Goal: Task Accomplishment & Management: Manage account settings

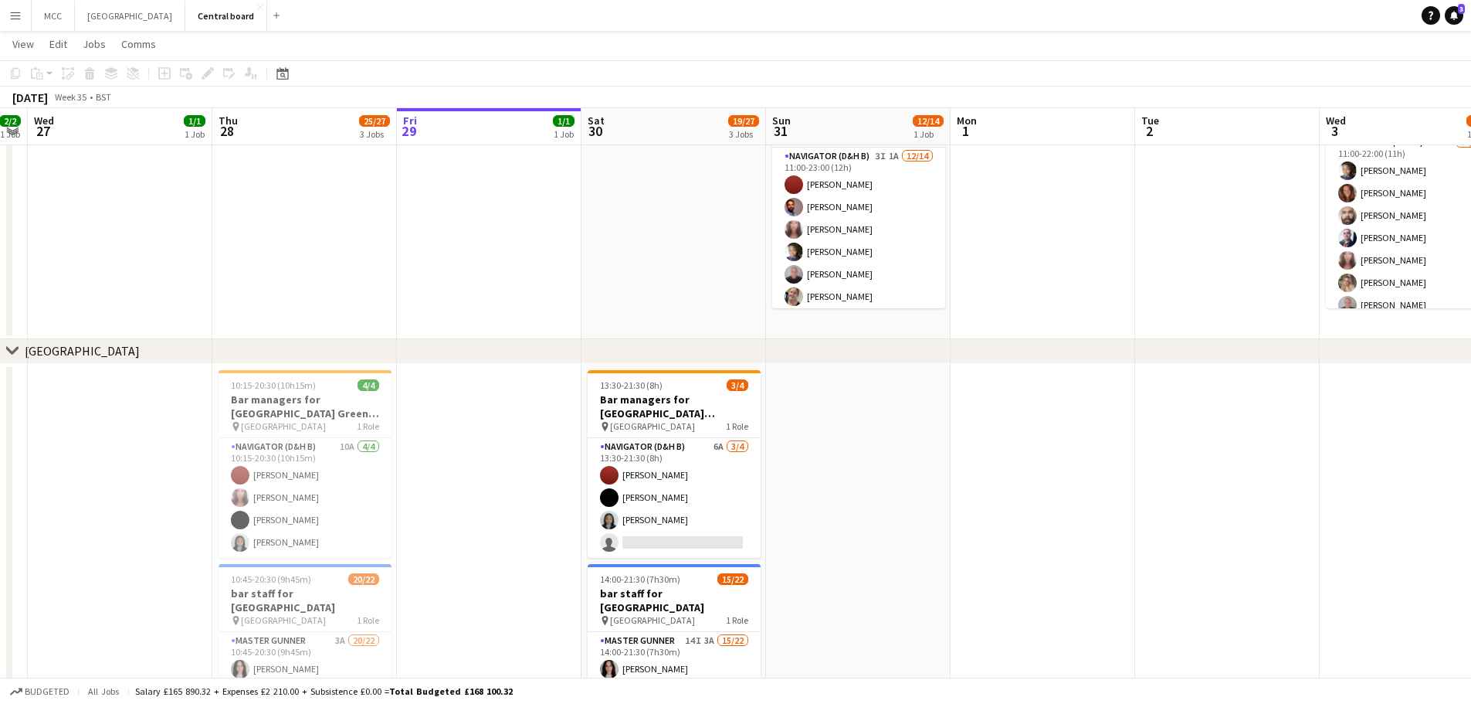
scroll to position [1127, 0]
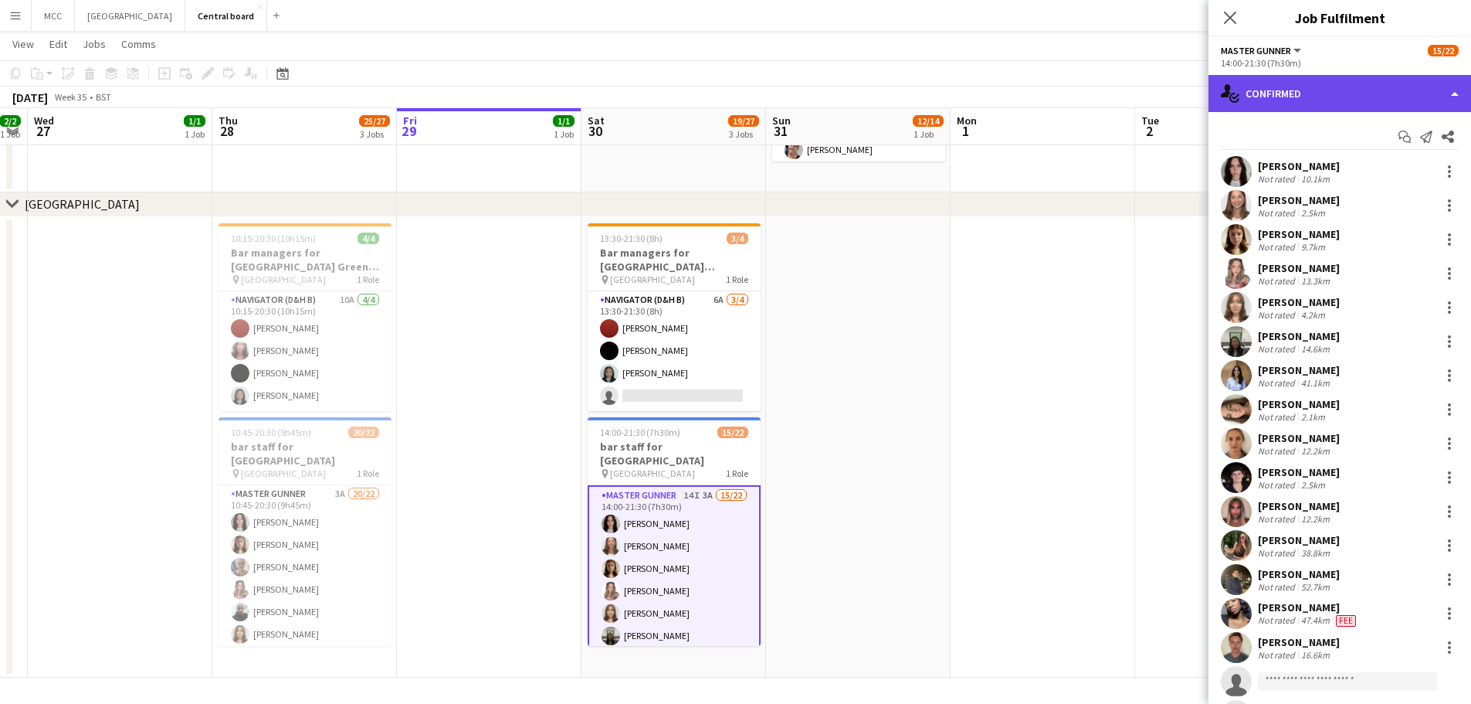
click at [1396, 92] on div "single-neutral-actions-check-2 Confirmed" at bounding box center [1340, 93] width 263 height 37
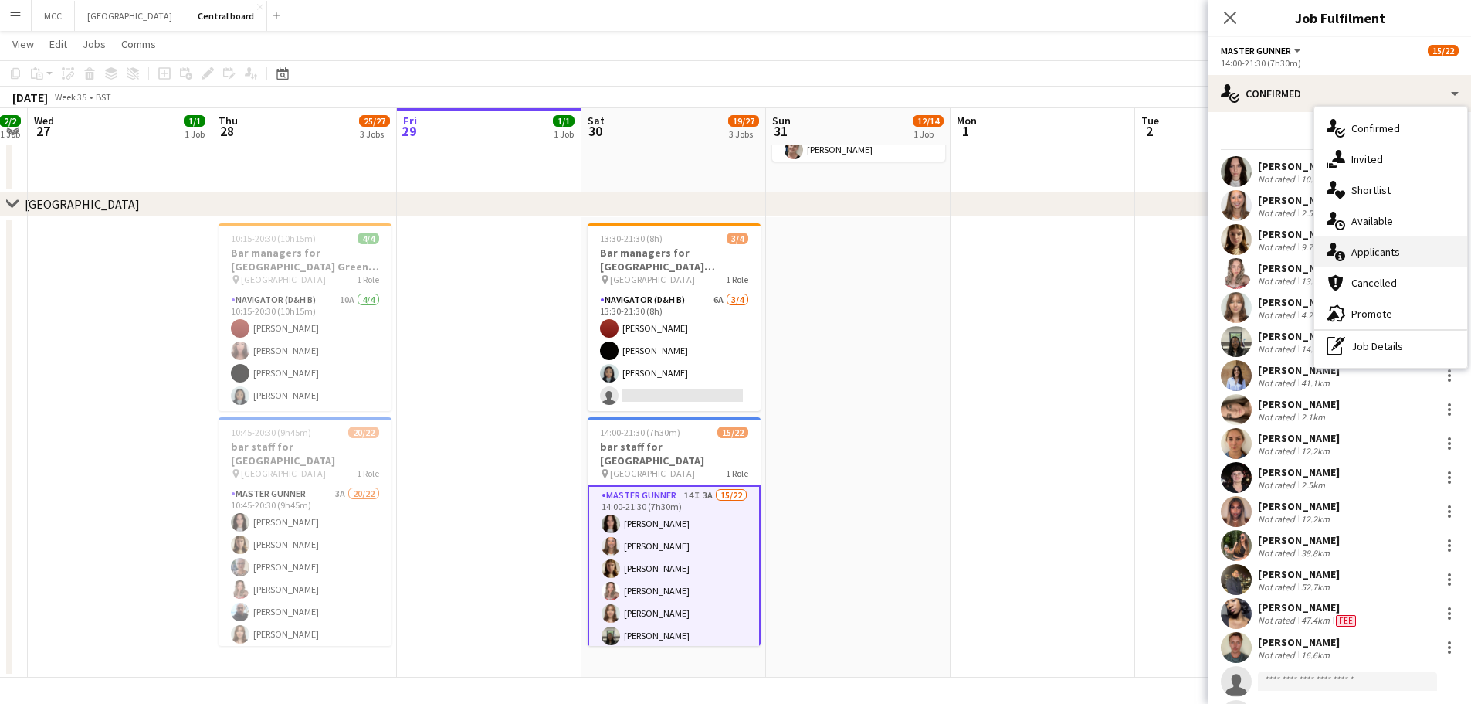
click at [1385, 253] on div "single-neutral-actions-information Applicants" at bounding box center [1391, 251] width 153 height 31
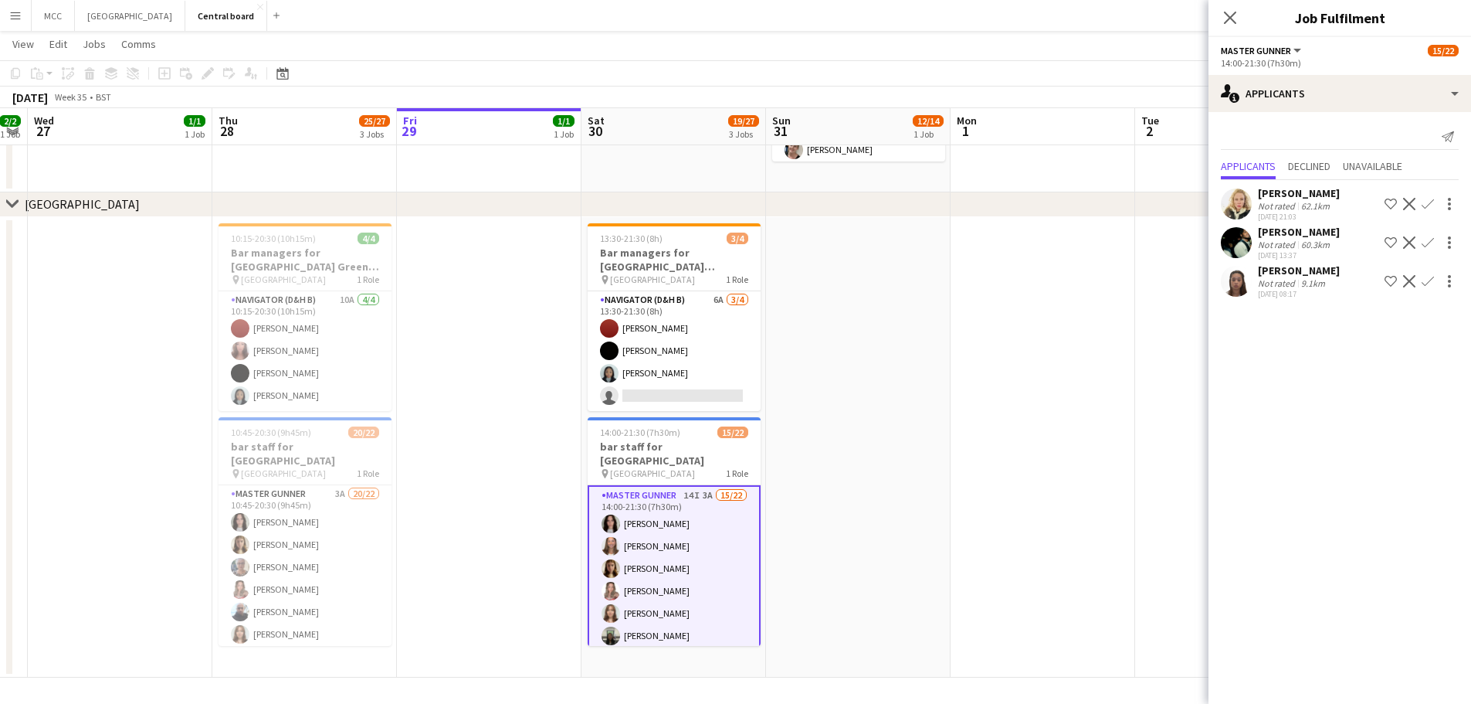
click at [1424, 281] on app-icon "Confirm" at bounding box center [1428, 281] width 12 height 12
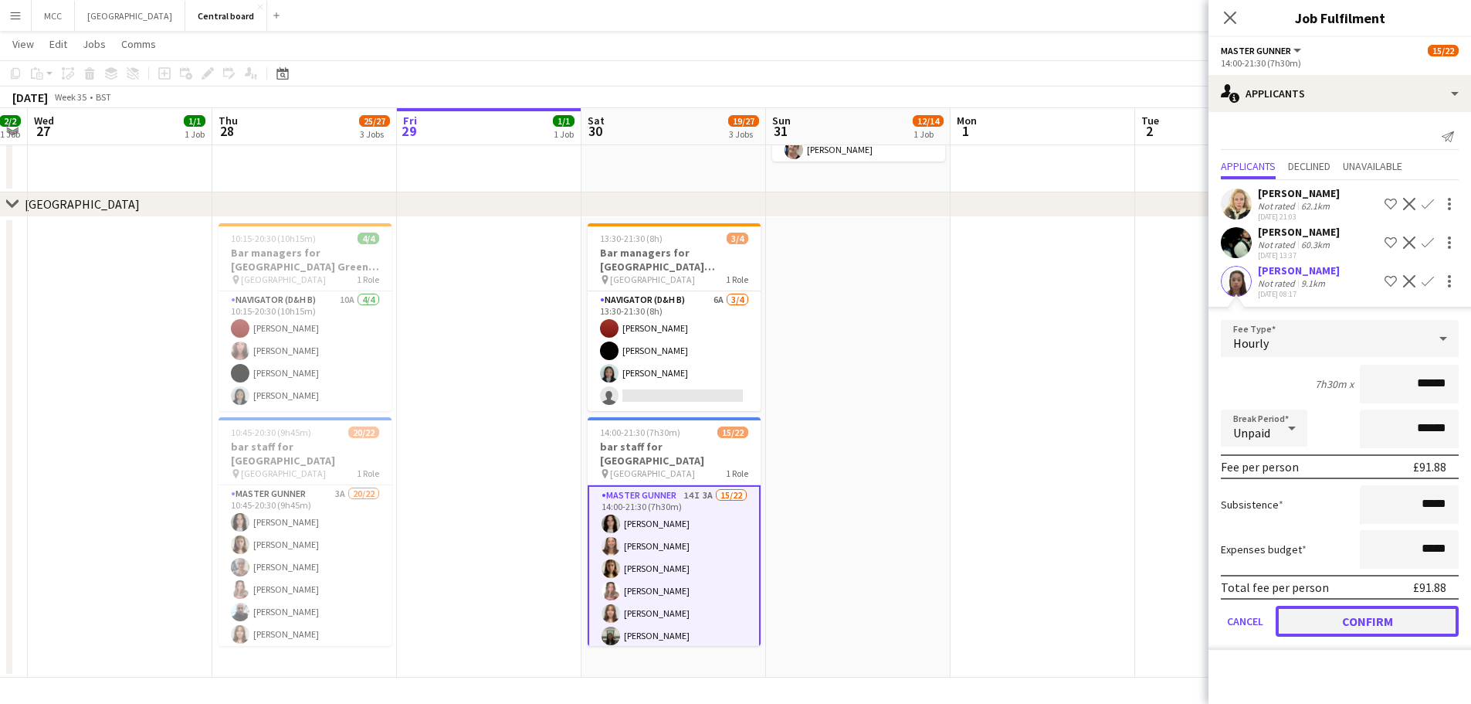
click at [1391, 609] on button "Confirm" at bounding box center [1367, 621] width 183 height 31
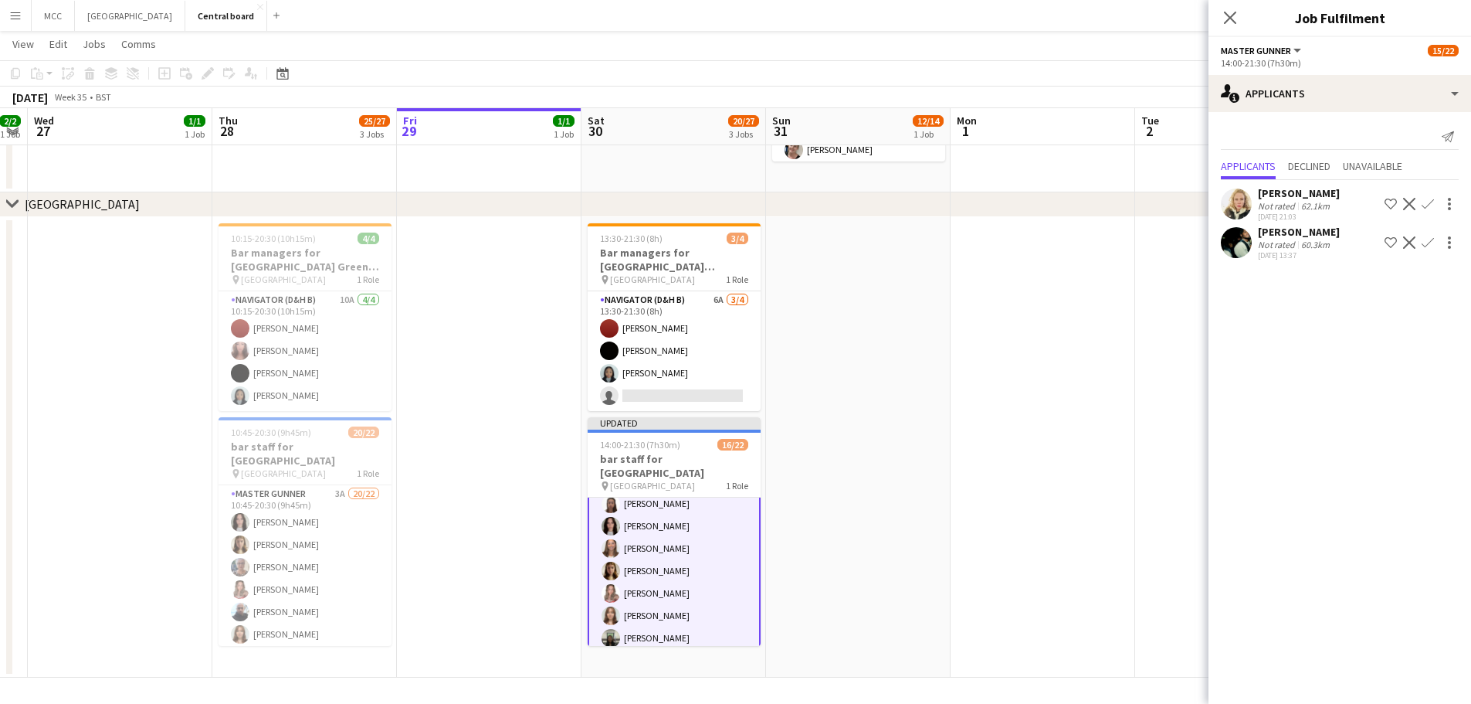
scroll to position [0, 0]
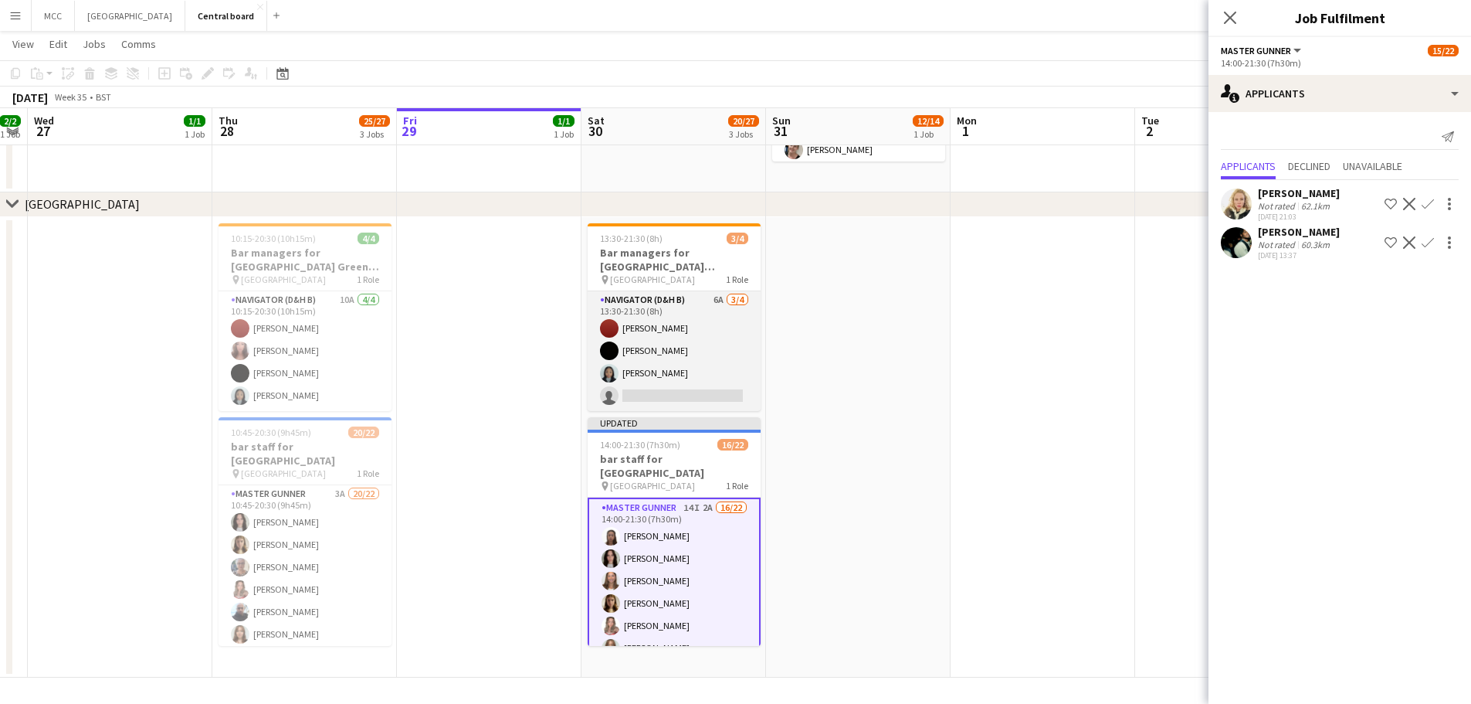
click at [720, 362] on app-card-role "Navigator (D&H B) 6A [DATE] 13:30-21:30 (8h) Zoe [PERSON_NAME] [PERSON_NAME] si…" at bounding box center [674, 351] width 173 height 120
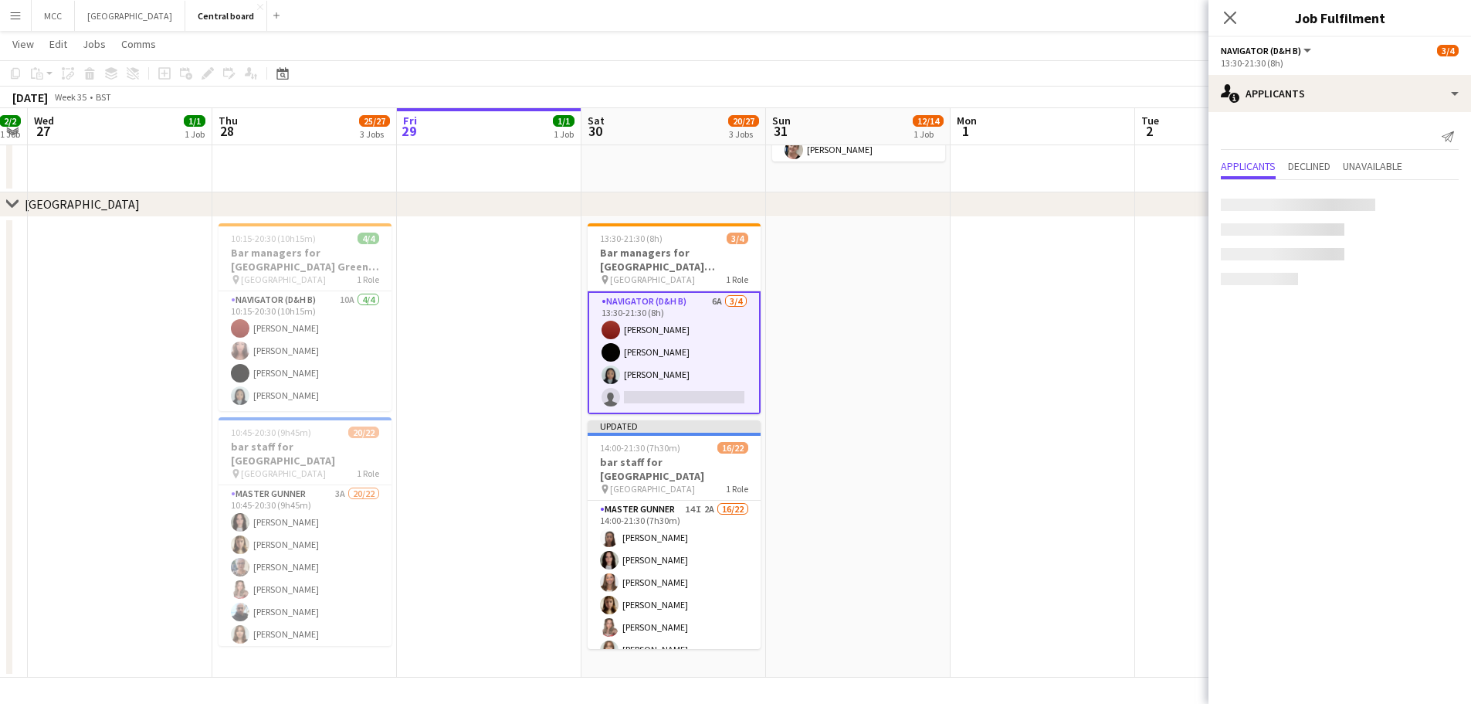
click at [720, 362] on app-card-role "Navigator (D&H B) 6A [DATE] 13:30-21:30 (8h) Zoe [PERSON_NAME] [PERSON_NAME] si…" at bounding box center [674, 352] width 173 height 123
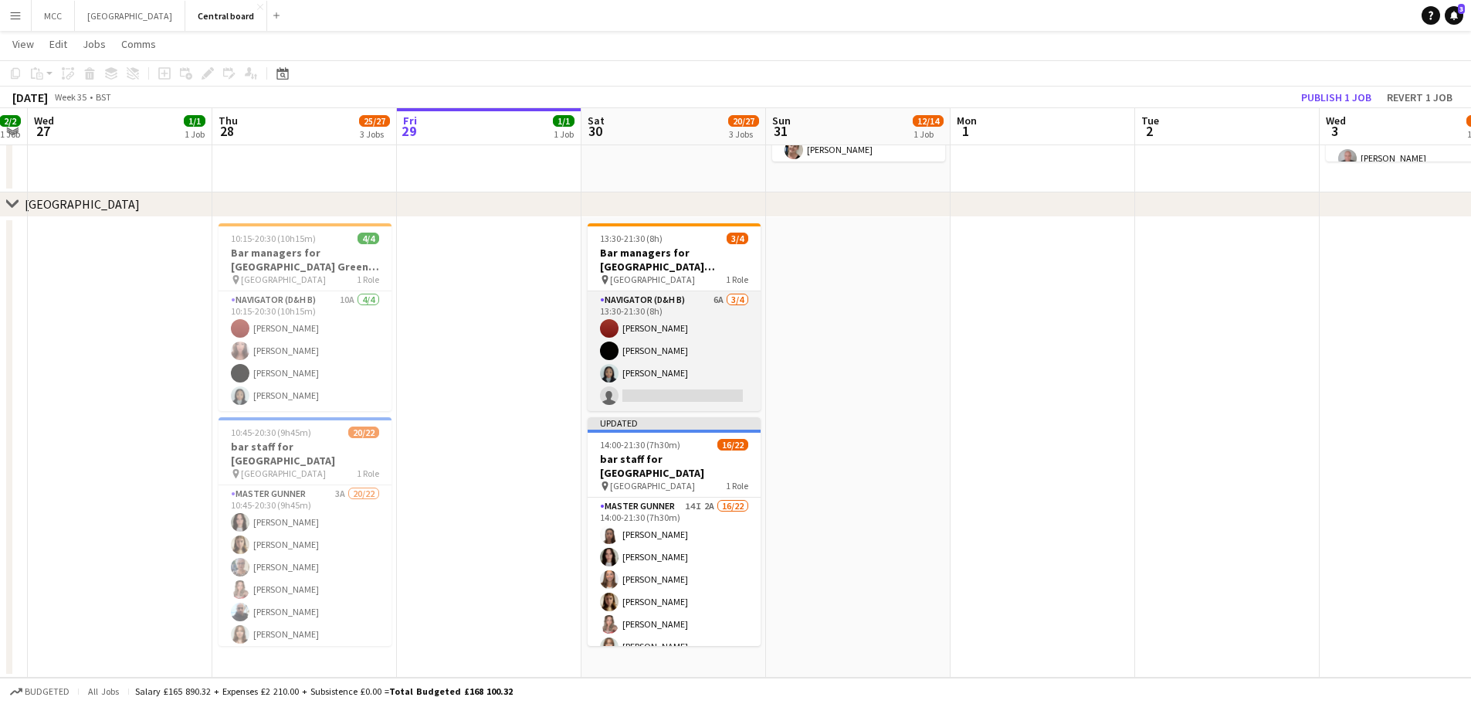
click at [692, 356] on app-card-role "Navigator (D&H B) 6A [DATE] 13:30-21:30 (8h) Zoe [PERSON_NAME] [PERSON_NAME] si…" at bounding box center [674, 351] width 173 height 120
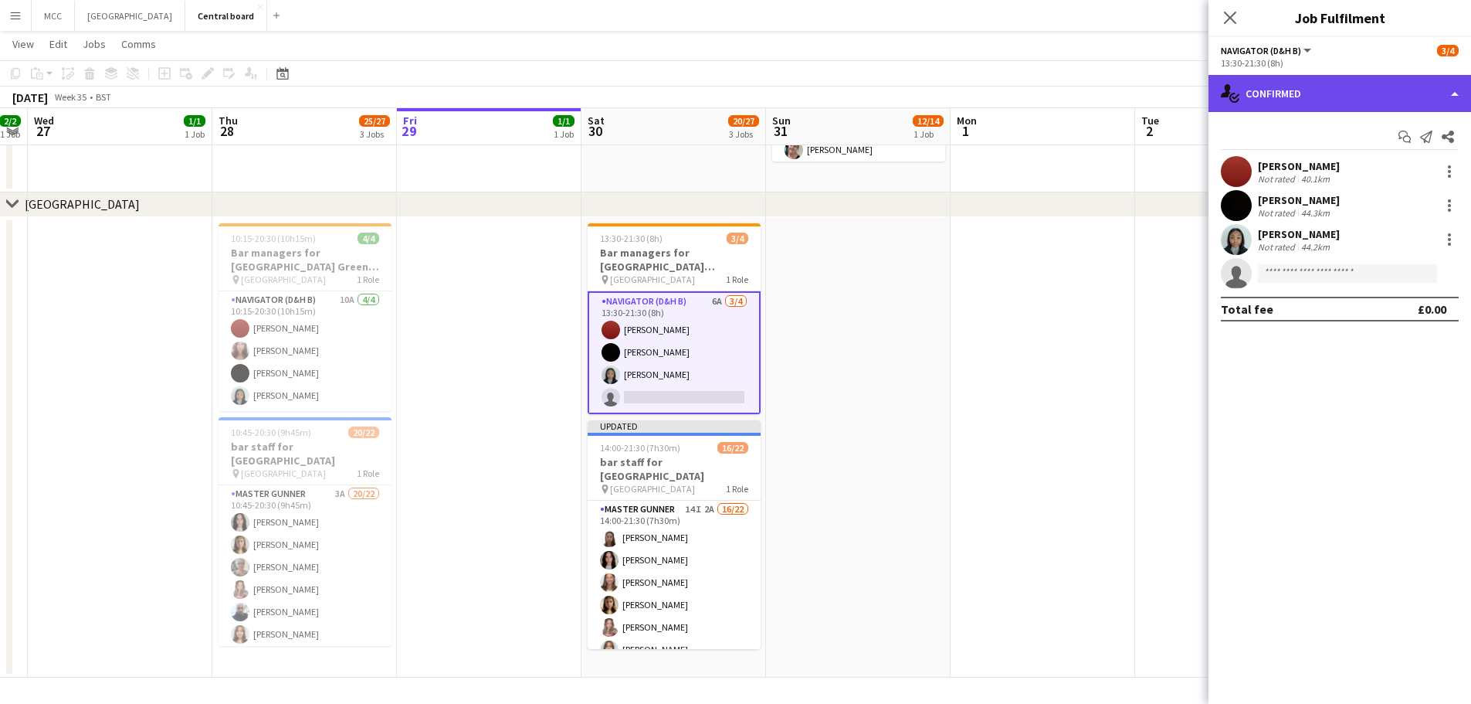
click at [1431, 94] on div "single-neutral-actions-check-2 Confirmed" at bounding box center [1340, 93] width 263 height 37
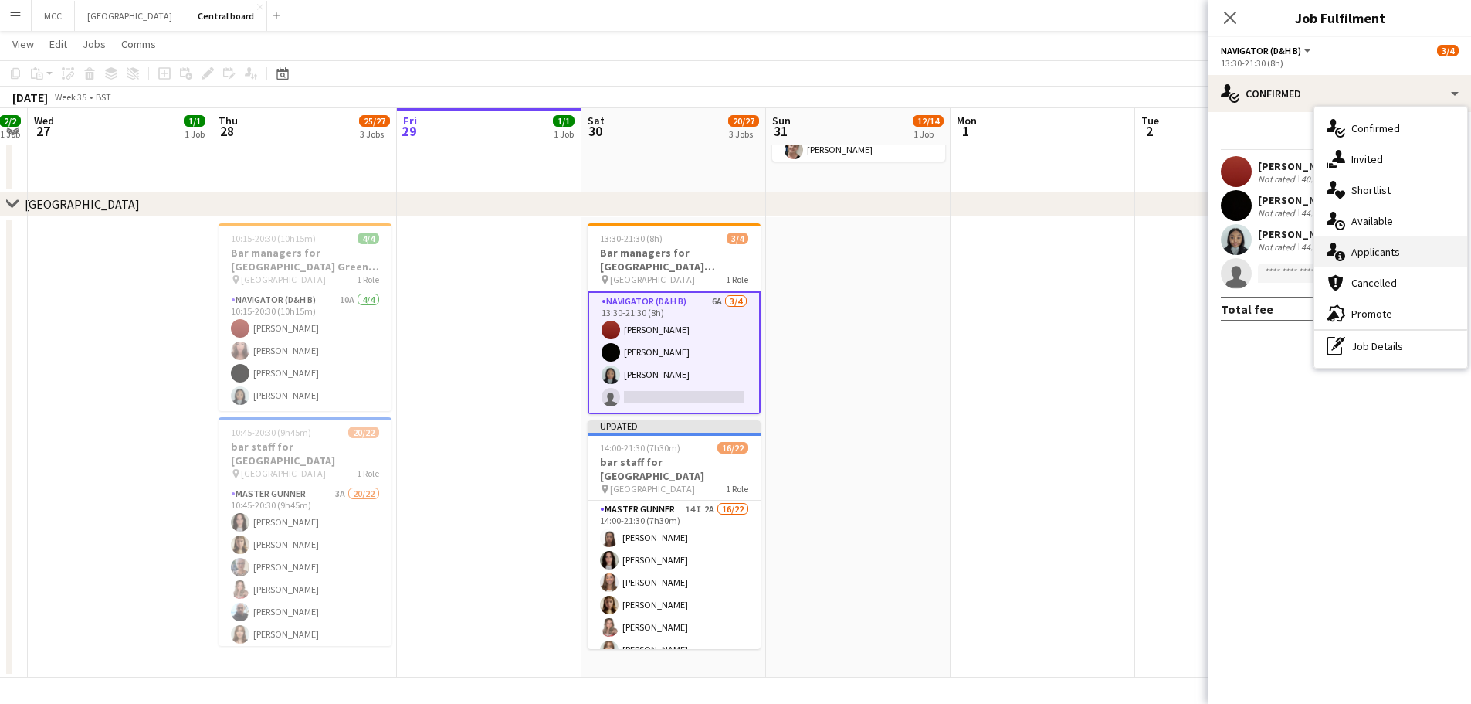
click at [1381, 257] on div "single-neutral-actions-information Applicants" at bounding box center [1391, 251] width 153 height 31
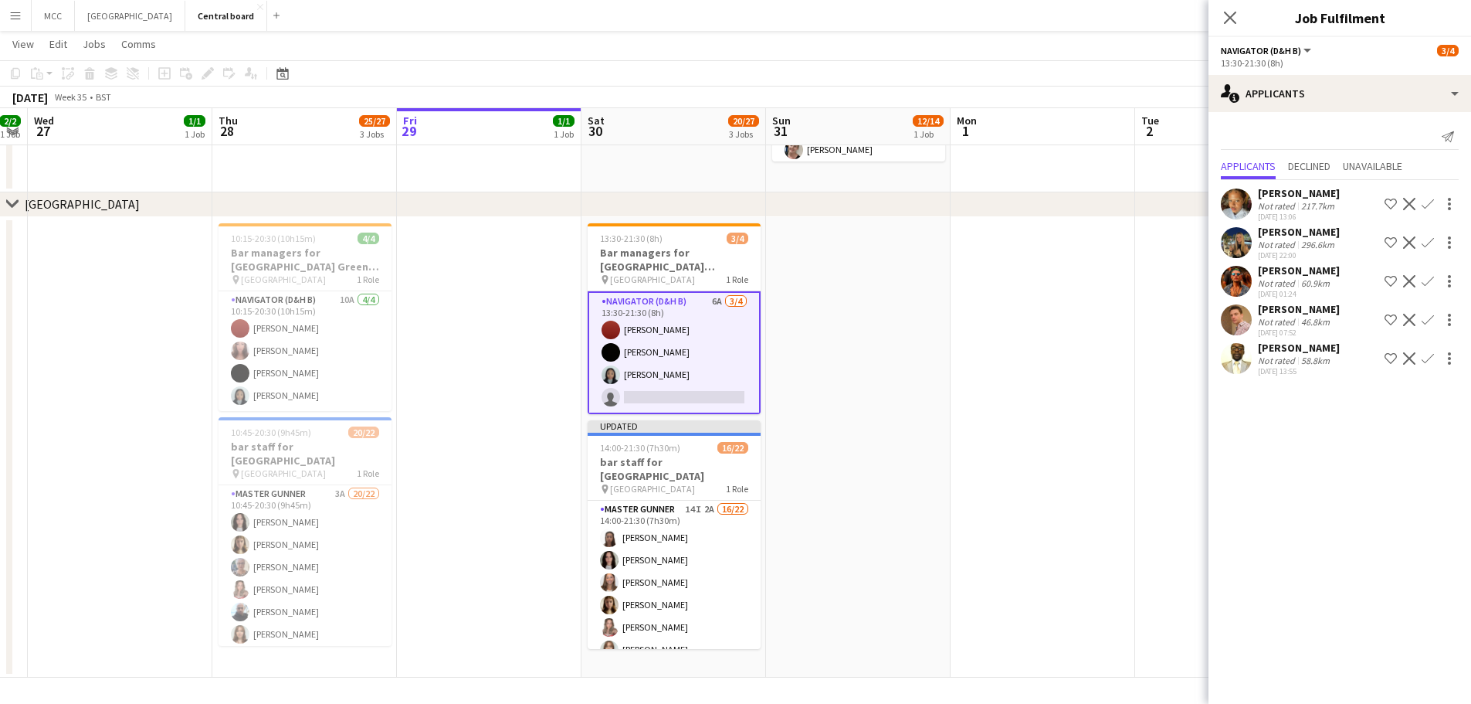
click at [691, 330] on app-card-role "Navigator (D&H B) 6A [DATE] 13:30-21:30 (8h) Zoe [PERSON_NAME] [PERSON_NAME] si…" at bounding box center [674, 352] width 173 height 123
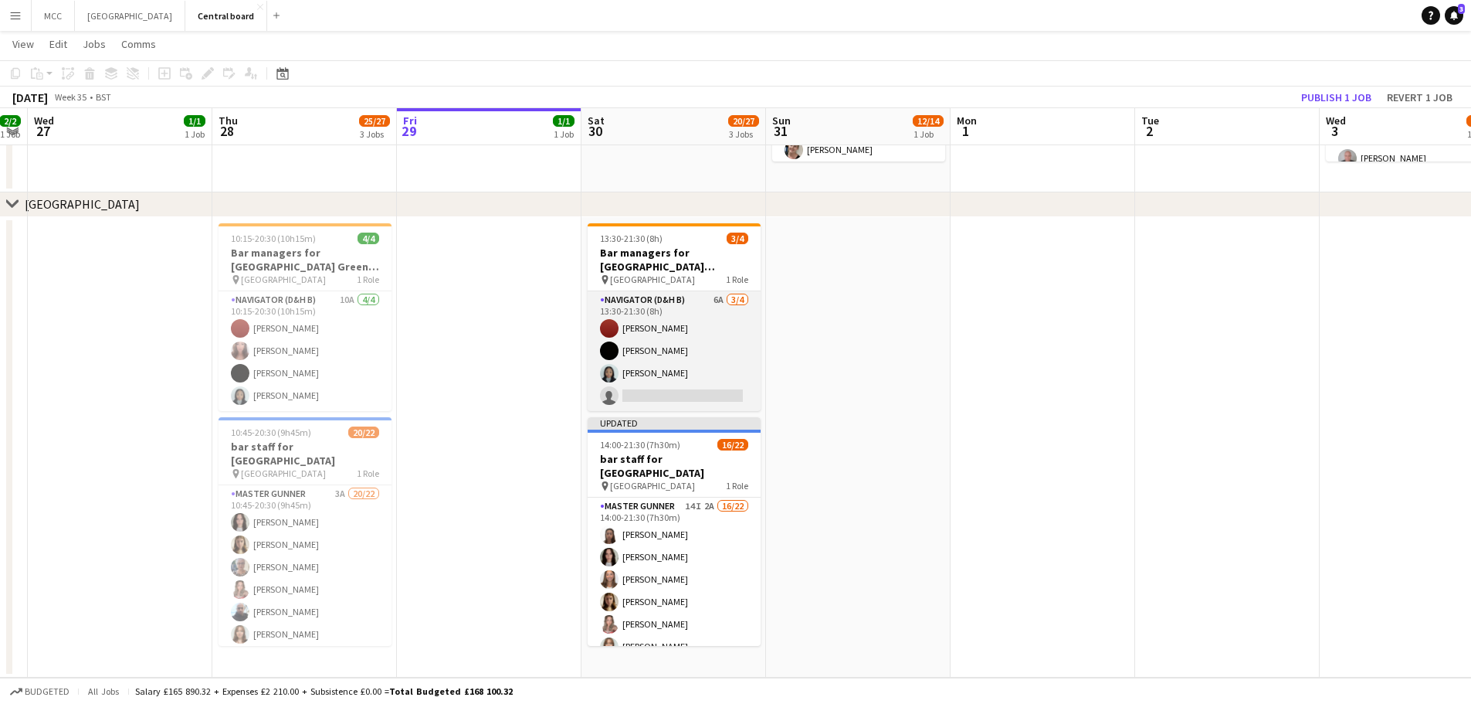
click at [691, 330] on app-card-role "Navigator (D&H B) 6A [DATE] 13:30-21:30 (8h) Zoe [PERSON_NAME] [PERSON_NAME] si…" at bounding box center [674, 351] width 173 height 120
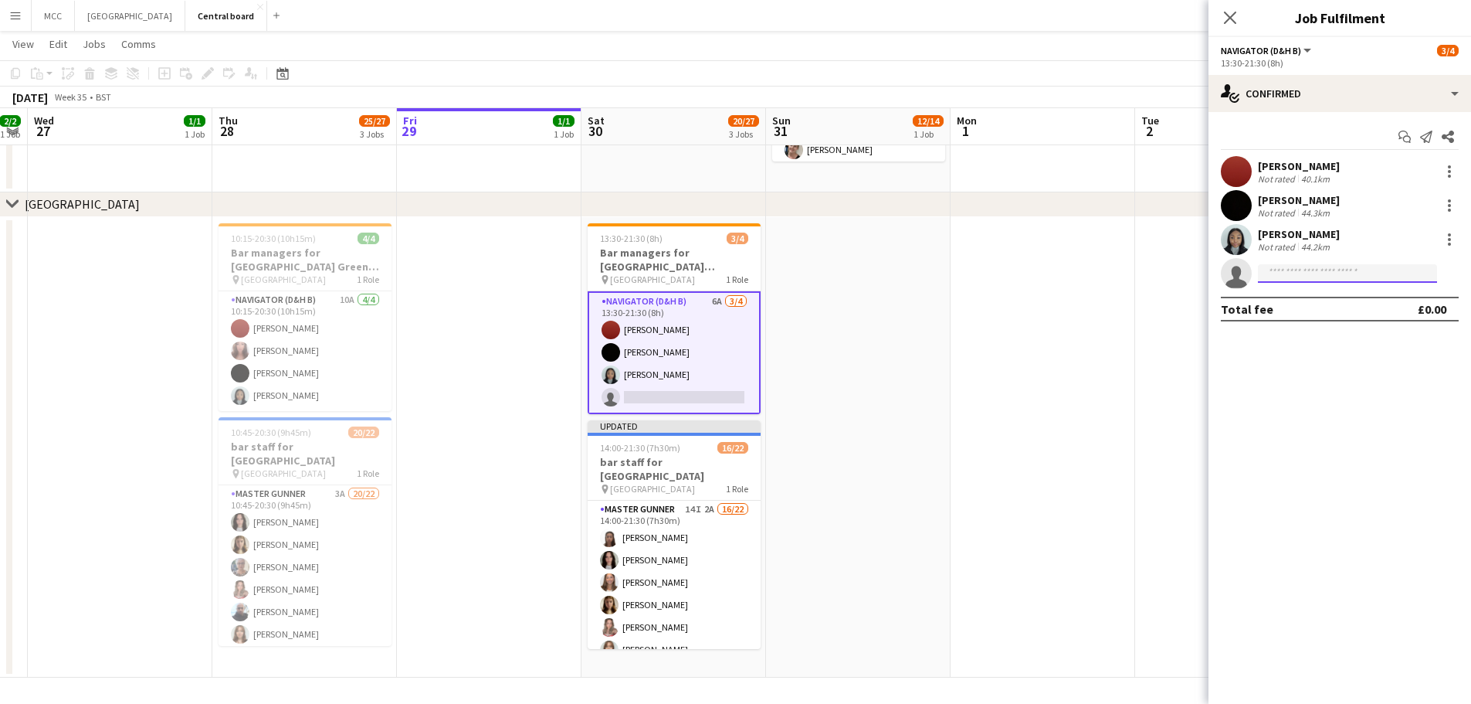
click at [1302, 275] on input at bounding box center [1347, 273] width 179 height 19
type input "*****"
click at [1302, 308] on span "[EMAIL_ADDRESS][DOMAIN_NAME]" at bounding box center [1348, 308] width 154 height 12
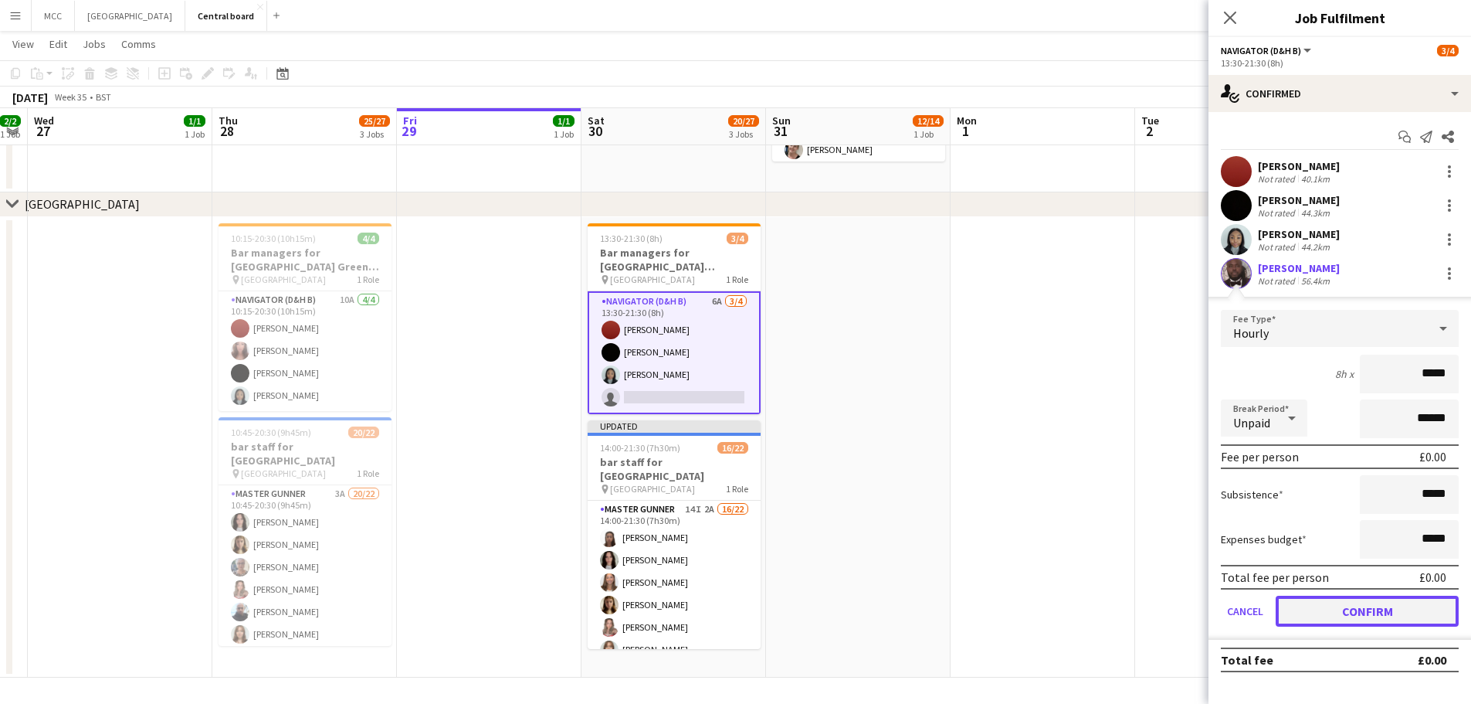
click at [1375, 616] on button "Confirm" at bounding box center [1367, 611] width 183 height 31
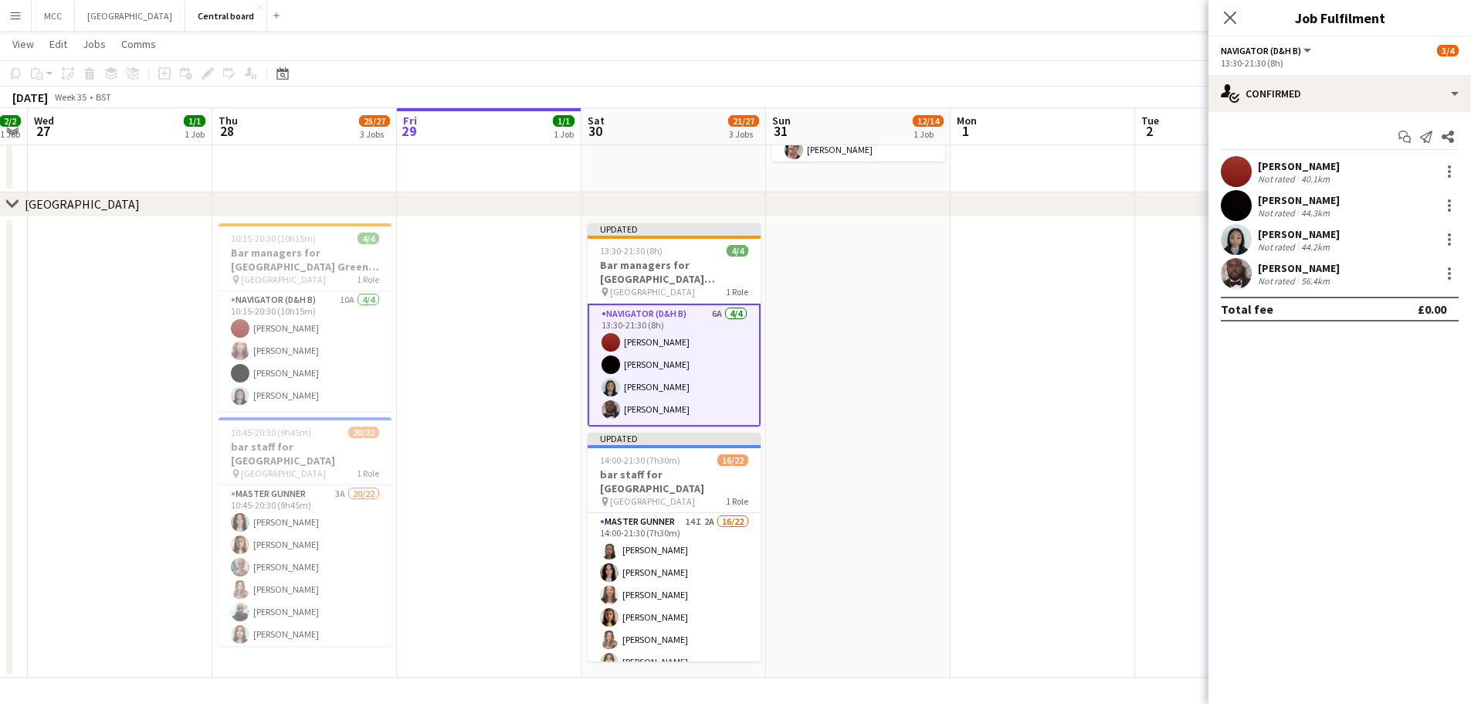
click at [896, 304] on app-date-cell at bounding box center [858, 447] width 185 height 461
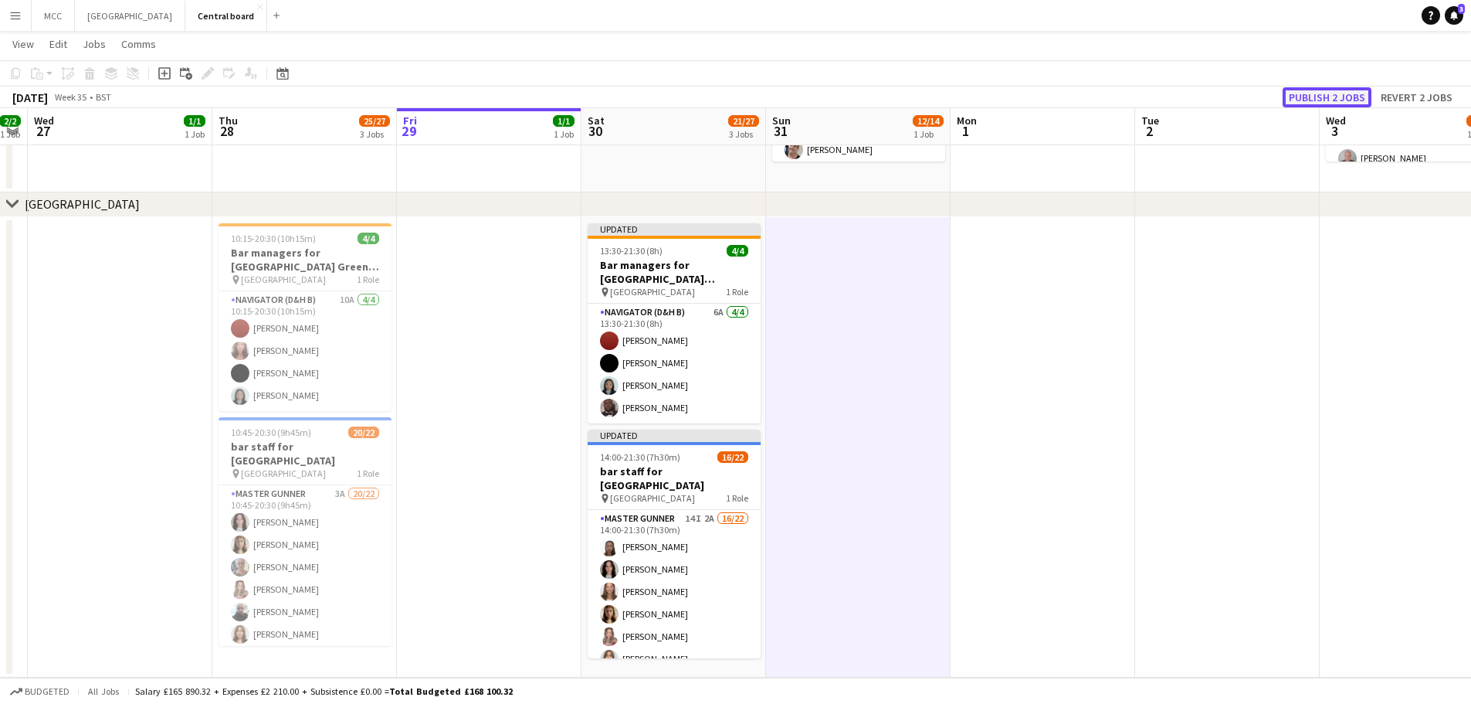
click at [1325, 94] on button "Publish 2 jobs" at bounding box center [1327, 97] width 89 height 20
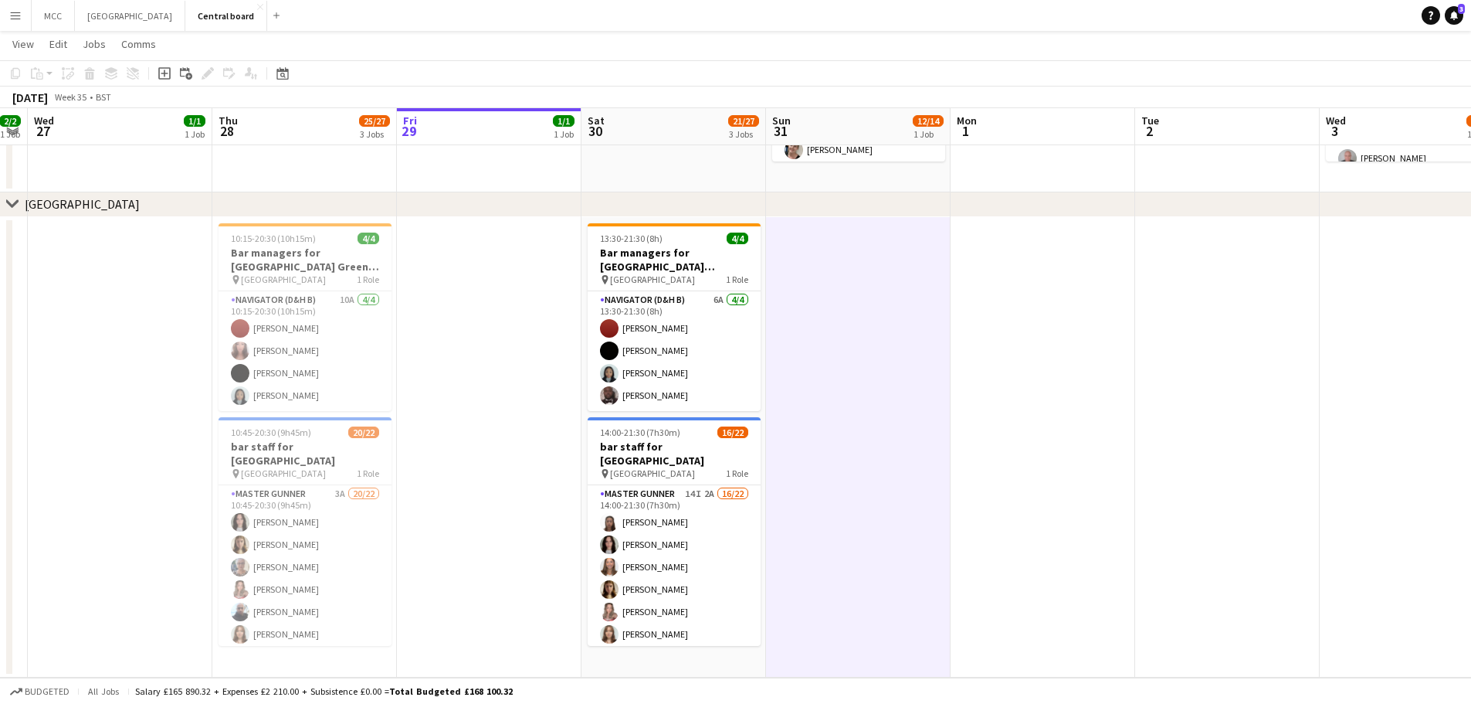
click at [888, 399] on app-date-cell at bounding box center [858, 447] width 185 height 461
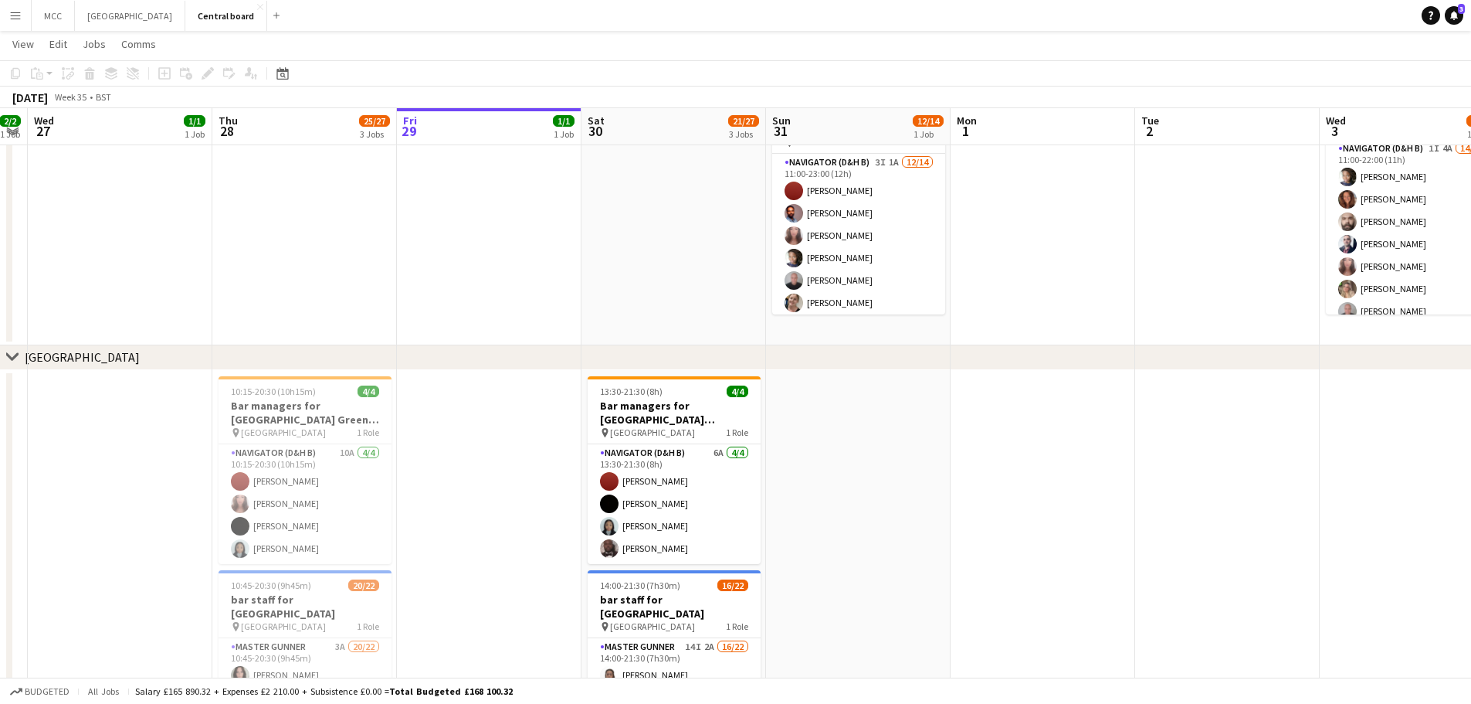
scroll to position [1127, 0]
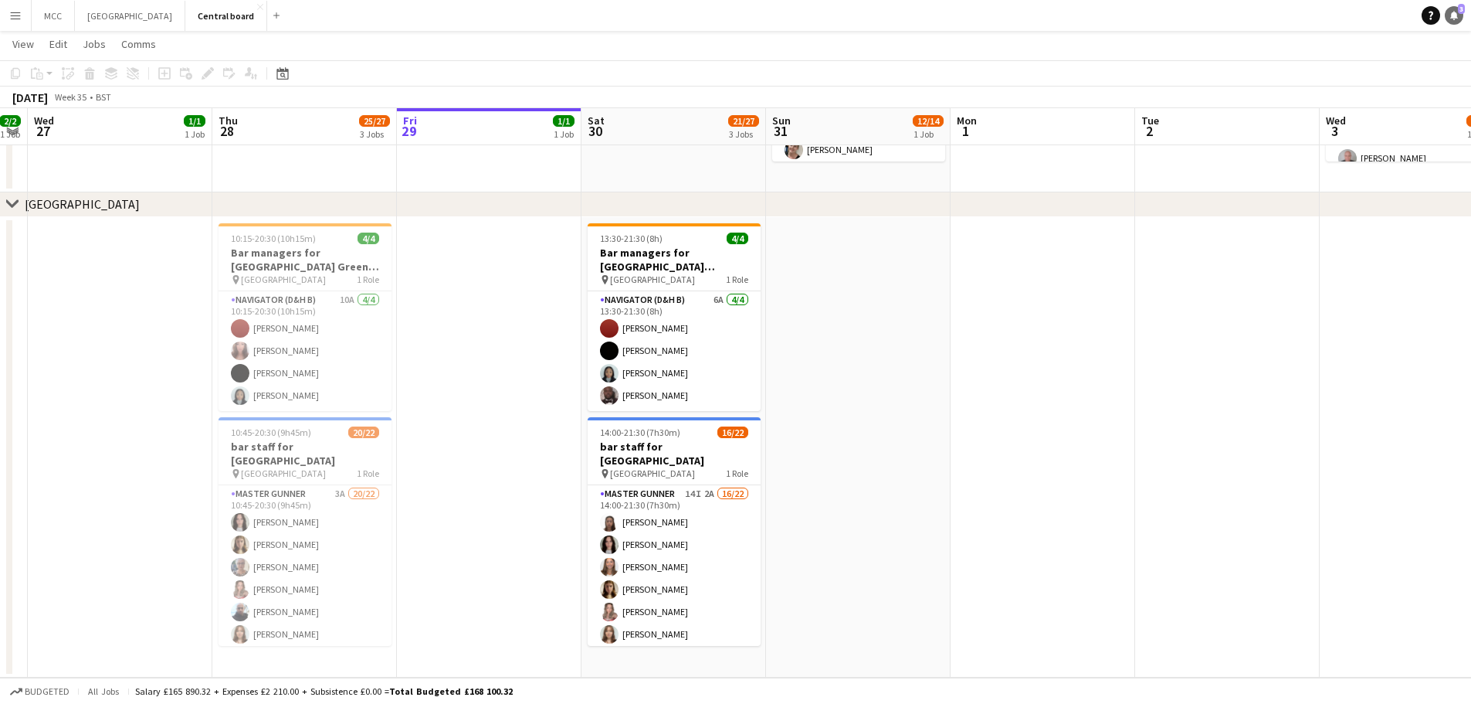
click at [1457, 16] on icon at bounding box center [1455, 15] width 8 height 8
